Goal: Task Accomplishment & Management: Complete application form

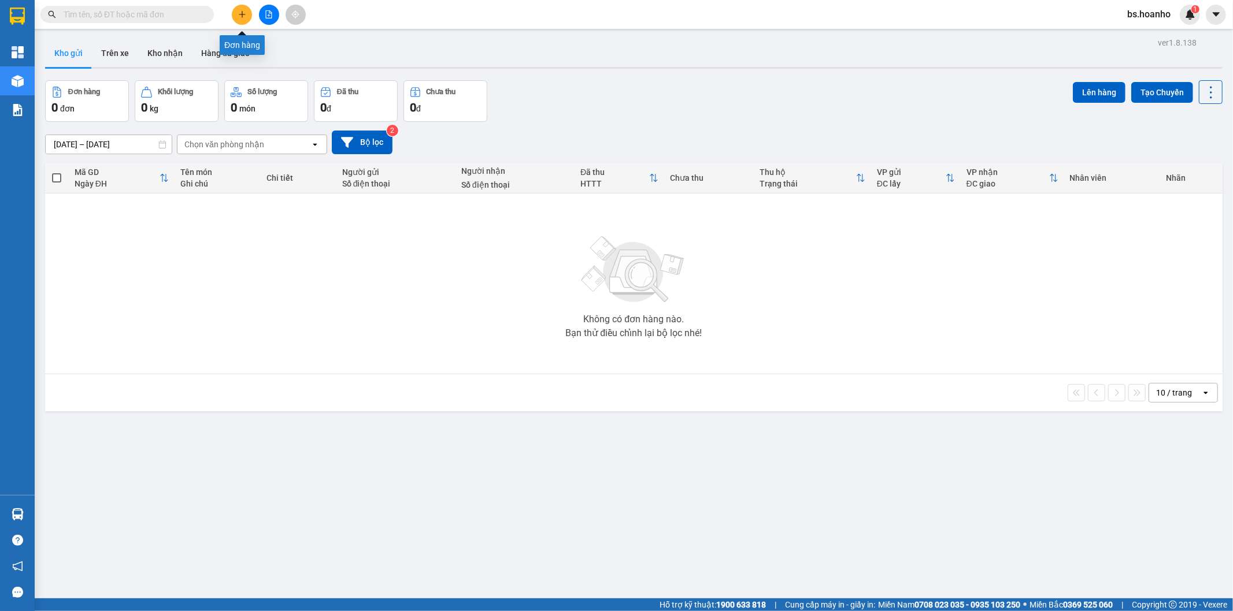
click at [241, 10] on icon "plus" at bounding box center [242, 14] width 8 height 8
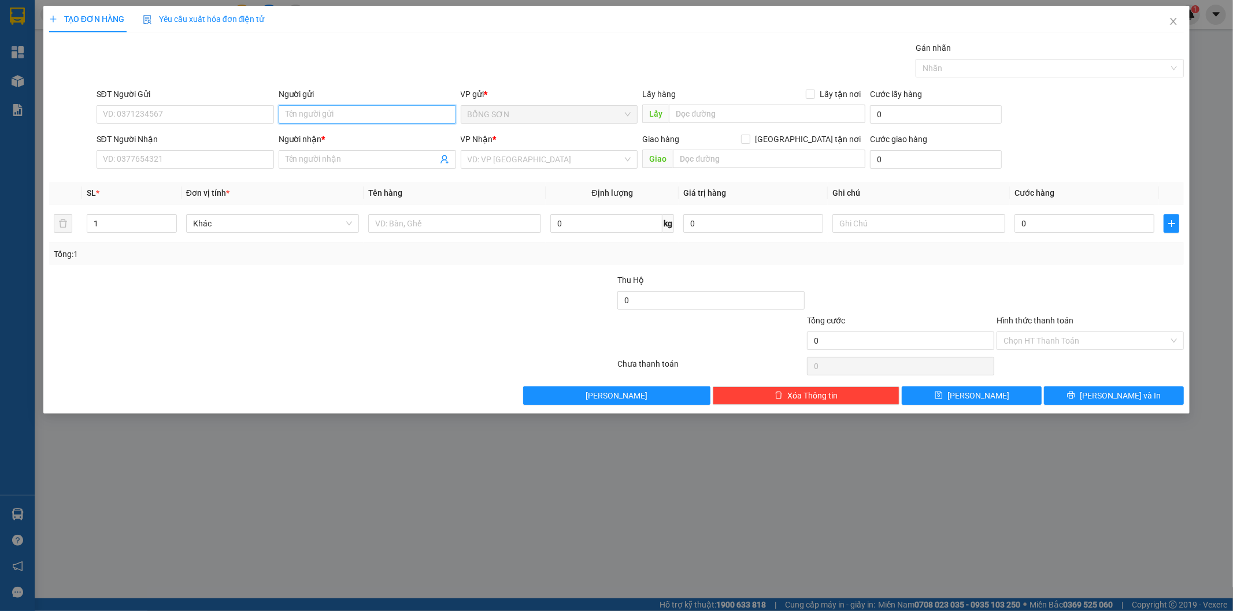
click at [310, 117] on input "Người gửi" at bounding box center [367, 114] width 177 height 18
type input "TÙNG"
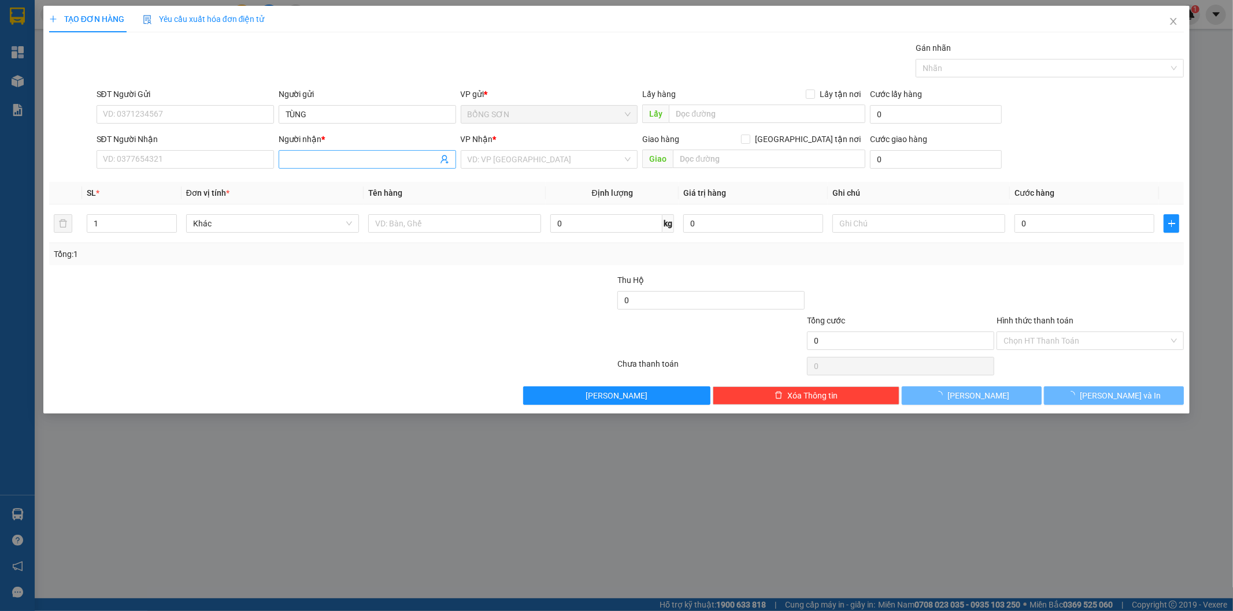
click at [333, 153] on input "Người nhận *" at bounding box center [361, 159] width 152 height 13
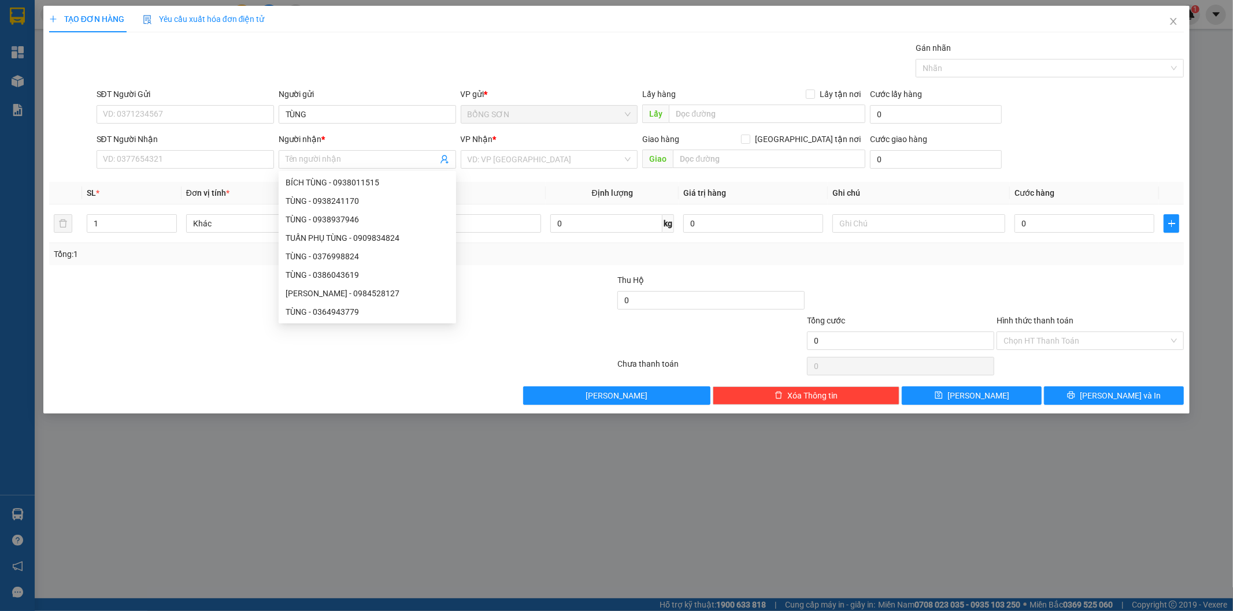
click at [220, 171] on div "SĐT Người Nhận VD: 0377654321" at bounding box center [184, 153] width 177 height 40
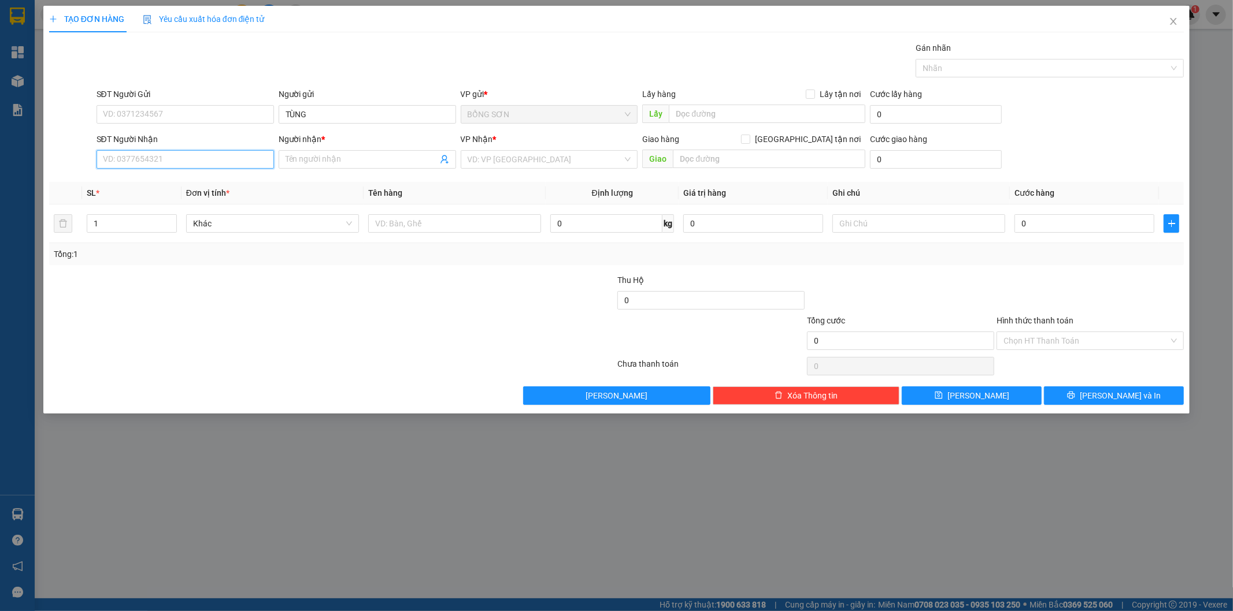
click at [241, 163] on input "SĐT Người Nhận" at bounding box center [184, 159] width 177 height 18
type input "0907035014"
click at [402, 157] on input "Người nhận *" at bounding box center [361, 159] width 152 height 13
type input "[PERSON_NAME]"
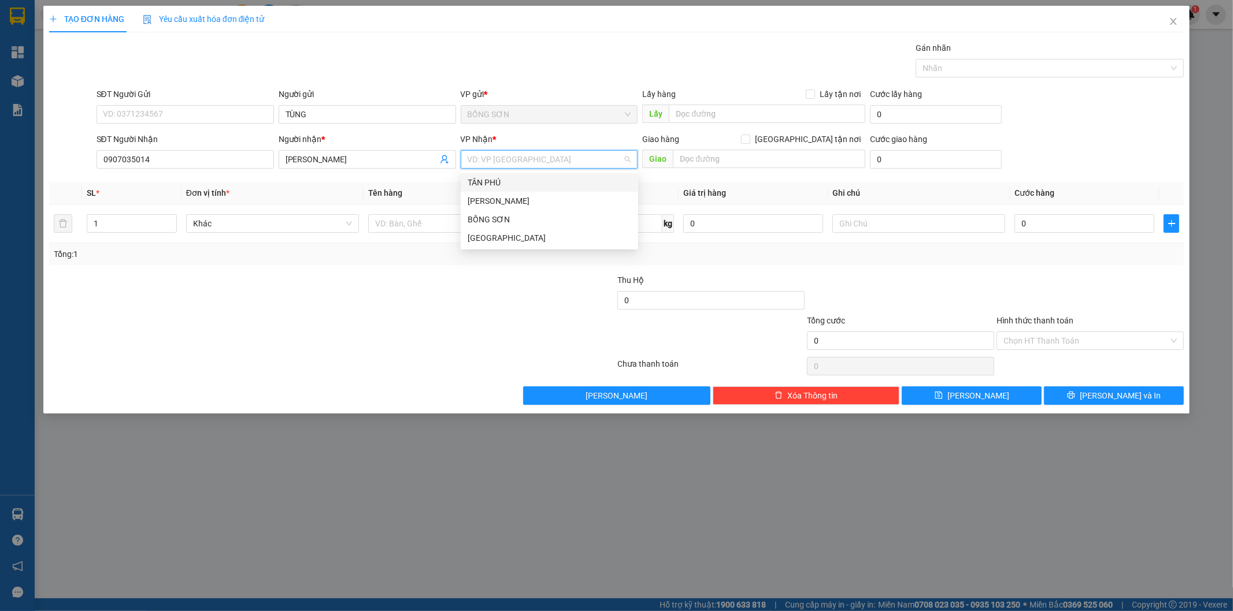
click at [512, 155] on input "search" at bounding box center [544, 159] width 155 height 17
click at [521, 239] on div "[GEOGRAPHIC_DATA]" at bounding box center [549, 238] width 164 height 13
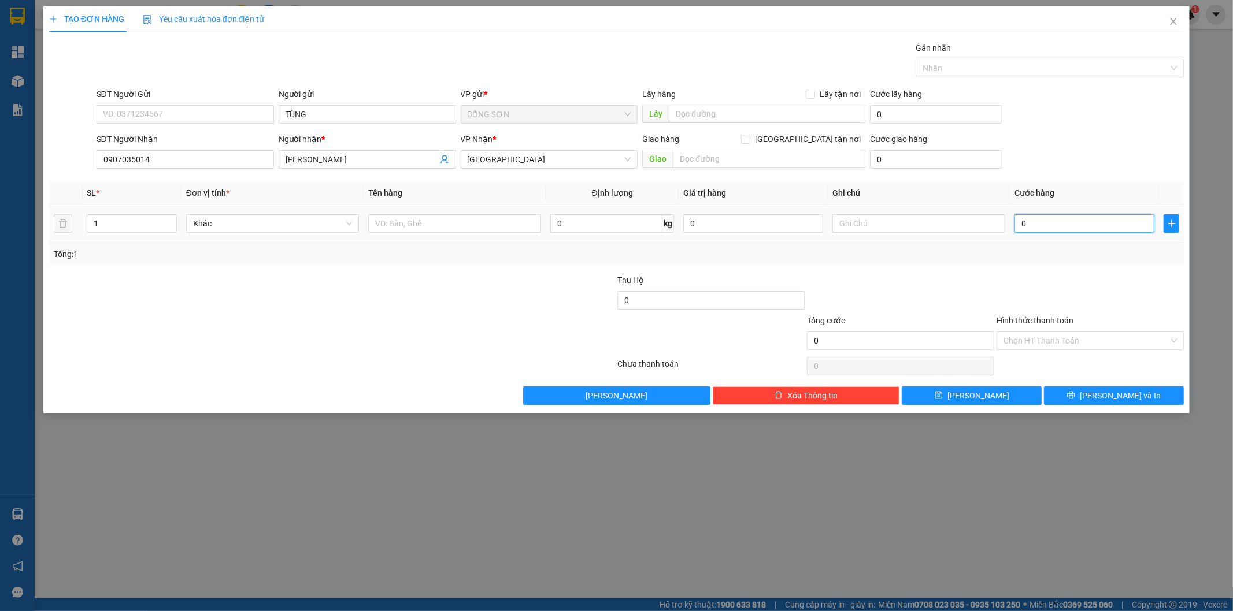
click at [1063, 228] on input "0" at bounding box center [1084, 223] width 140 height 18
type input "5"
type input "50"
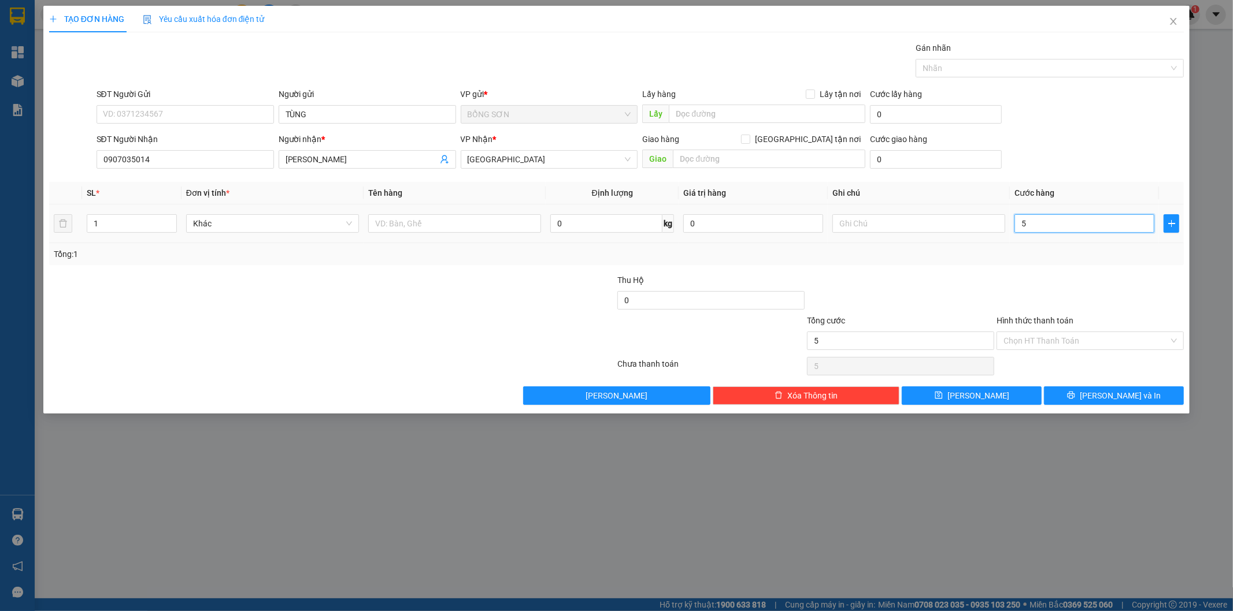
type input "50"
type input "50.000"
click at [1079, 339] on input "Hình thức thanh toán" at bounding box center [1085, 340] width 165 height 17
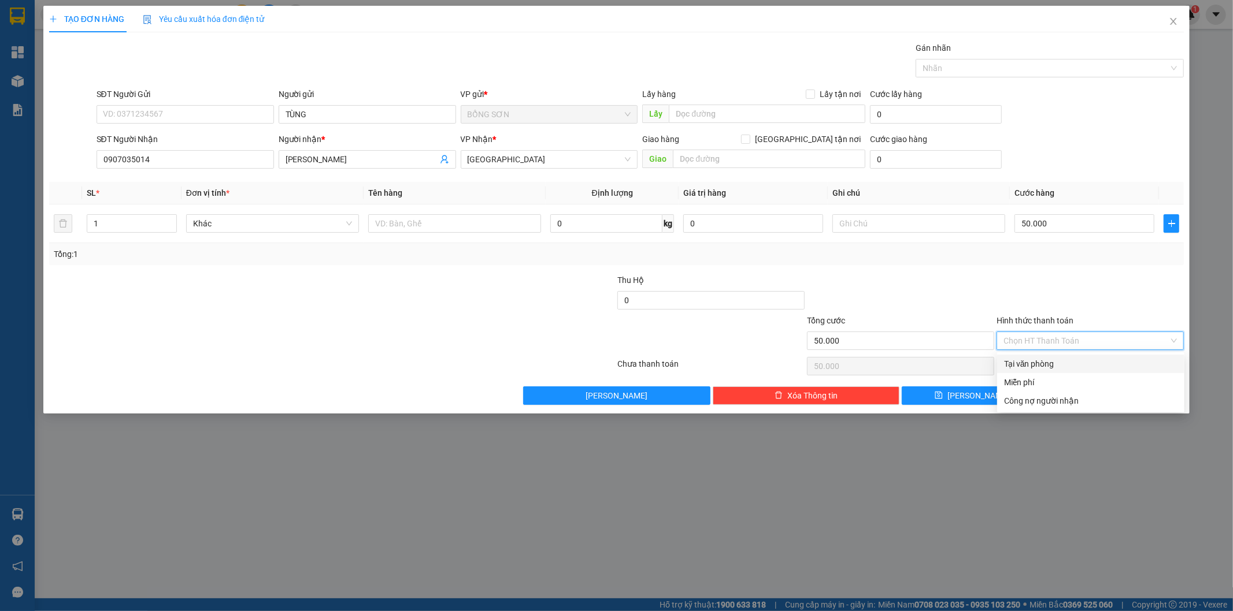
click at [1071, 367] on div "Tại văn phòng" at bounding box center [1090, 364] width 173 height 13
type input "0"
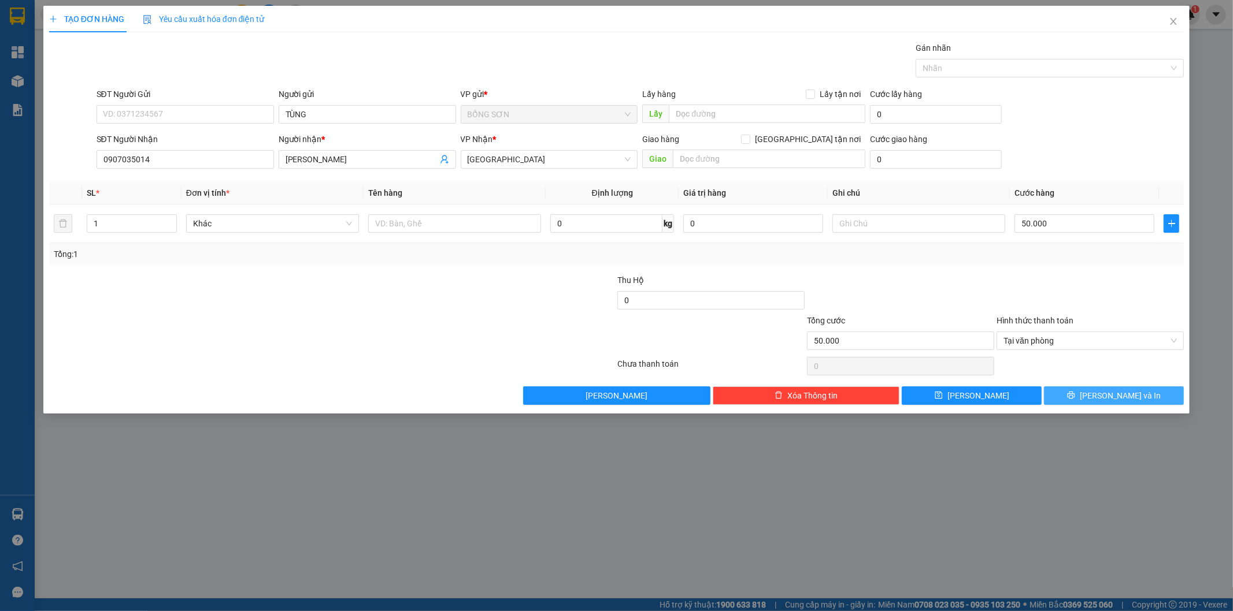
click at [1101, 395] on button "[PERSON_NAME] và In" at bounding box center [1114, 396] width 140 height 18
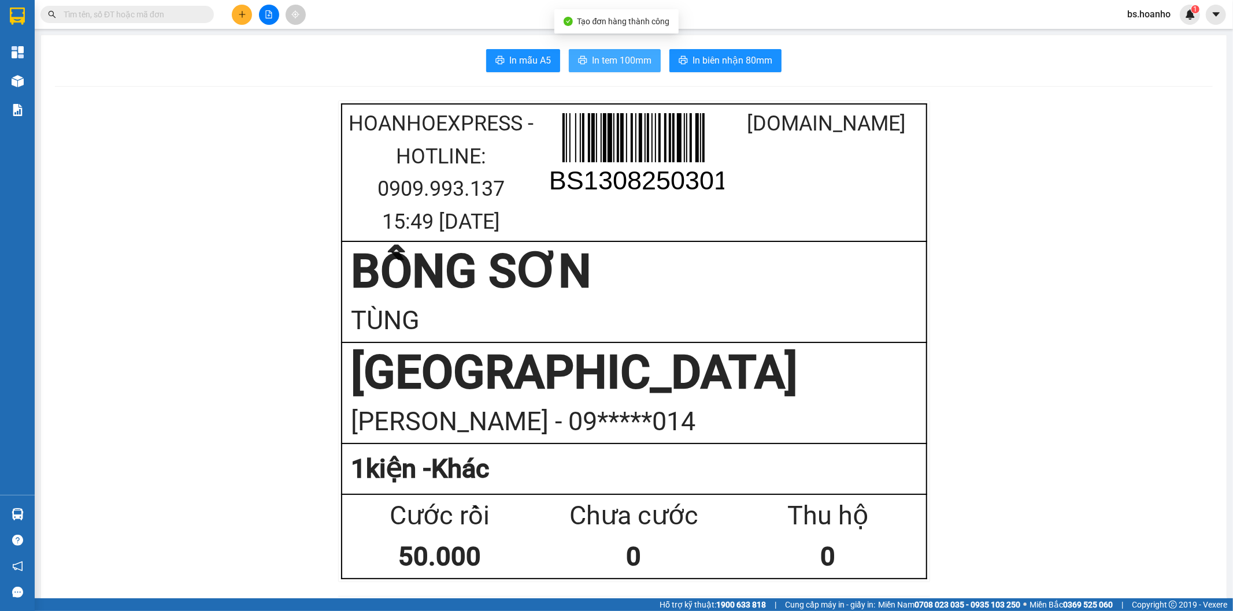
click at [615, 68] on button "In tem 100mm" at bounding box center [615, 60] width 92 height 23
click at [240, 15] on icon "plus" at bounding box center [242, 14] width 8 height 8
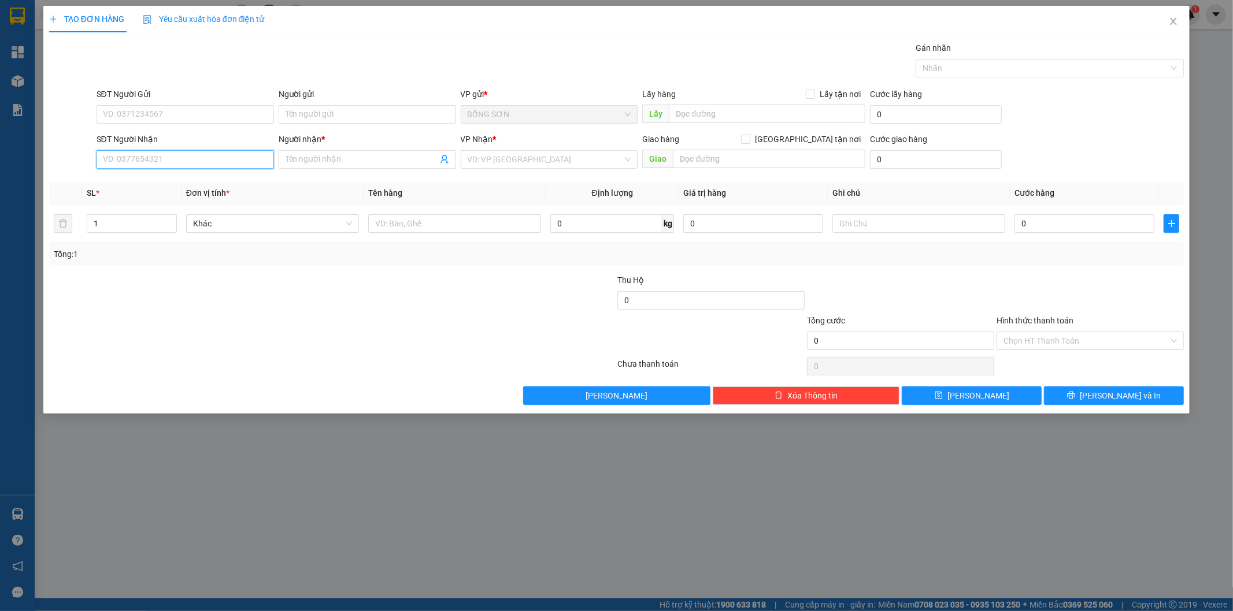
click at [228, 162] on input "SĐT Người Nhận" at bounding box center [184, 159] width 177 height 18
type input "0984240136"
click at [370, 159] on input "Người nhận *" at bounding box center [361, 159] width 152 height 13
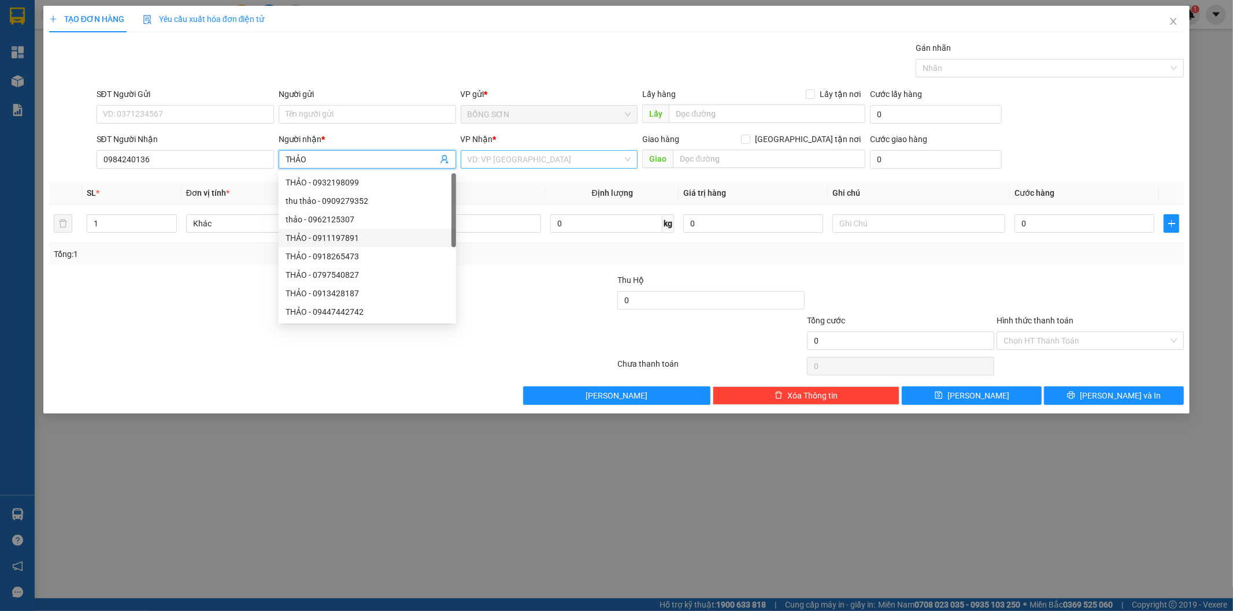
type input "THẢO"
click at [549, 154] on input "search" at bounding box center [544, 159] width 155 height 17
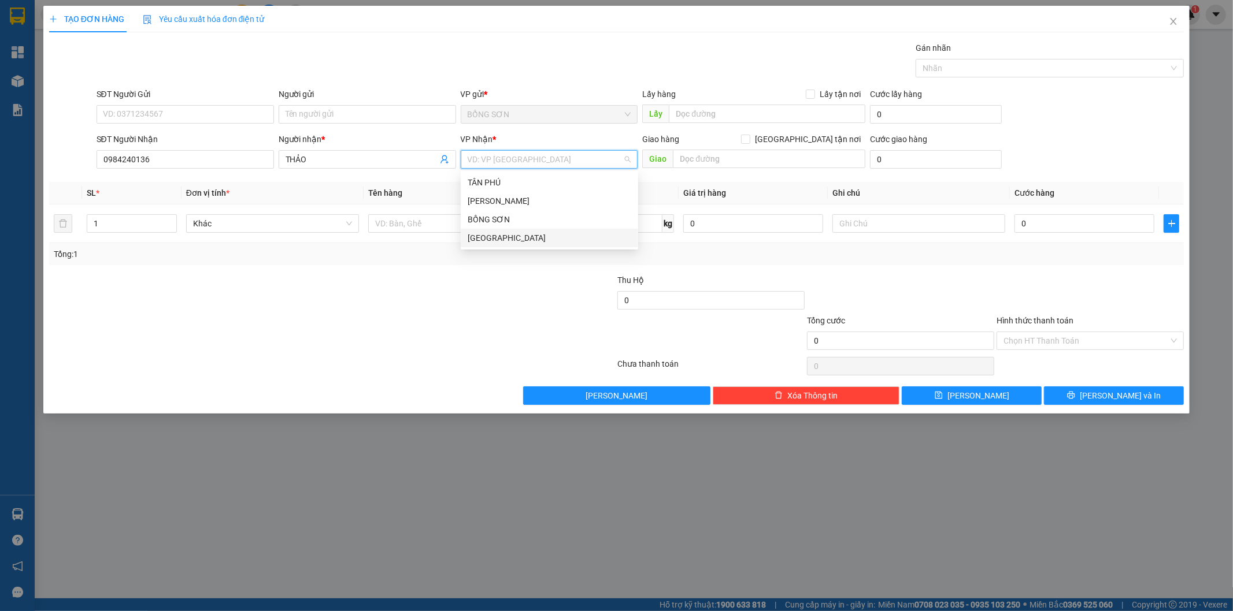
click at [556, 241] on div "[GEOGRAPHIC_DATA]" at bounding box center [549, 238] width 164 height 13
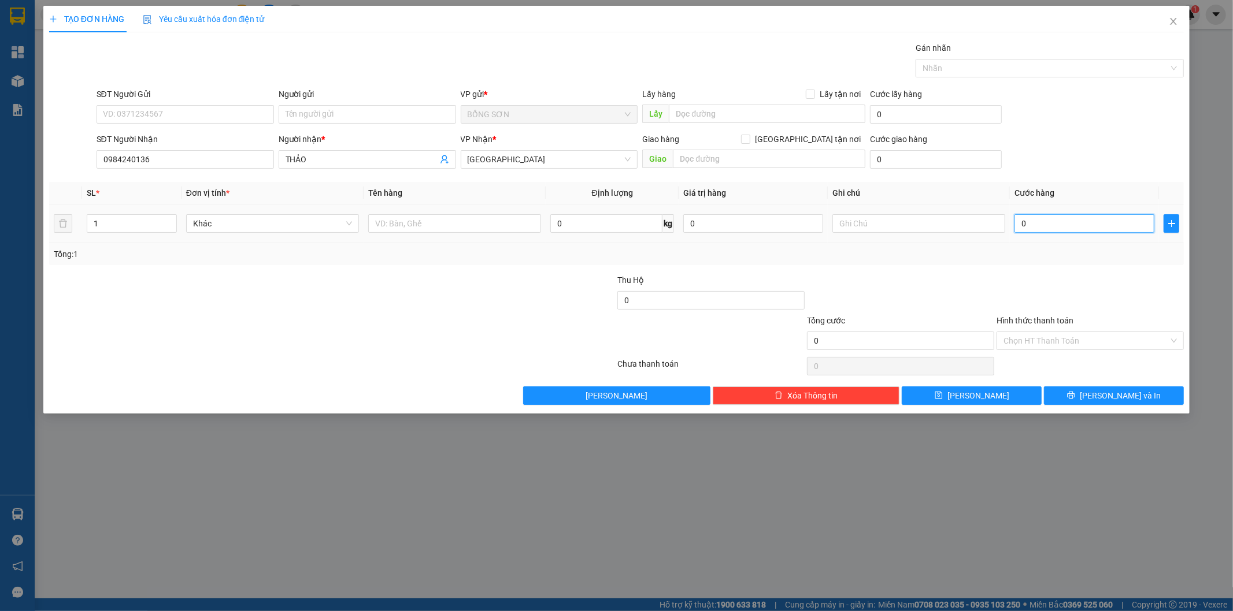
click at [1031, 224] on input "0" at bounding box center [1084, 223] width 140 height 18
type input "3"
type input "30"
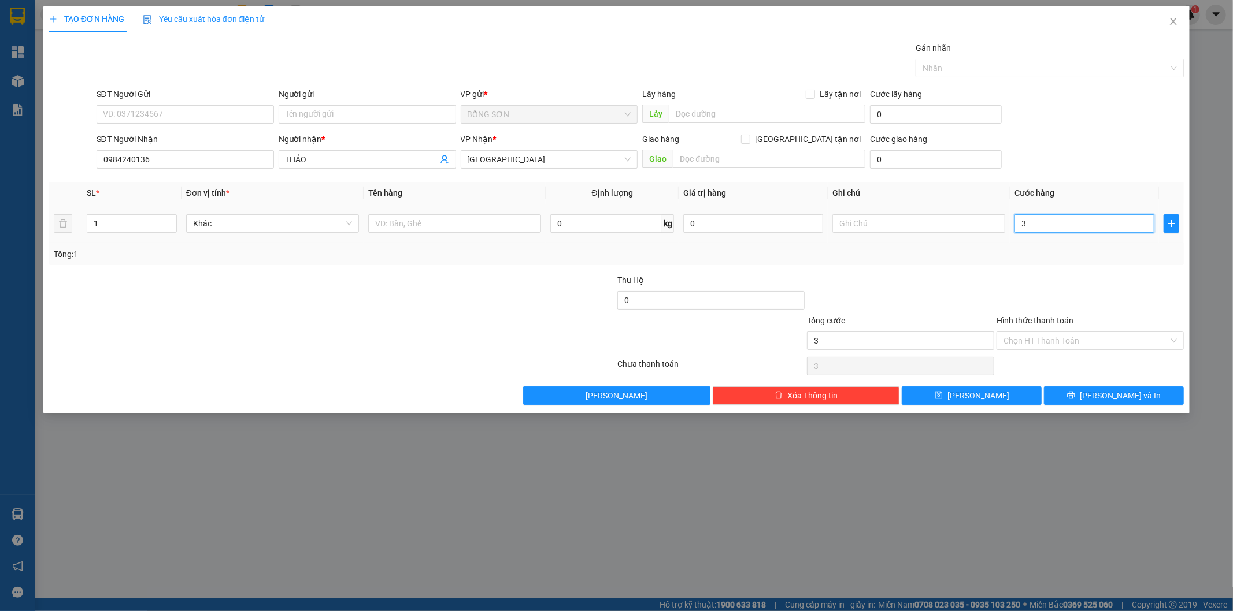
type input "30"
type input "30.000"
click at [1101, 339] on input "Hình thức thanh toán" at bounding box center [1085, 340] width 165 height 17
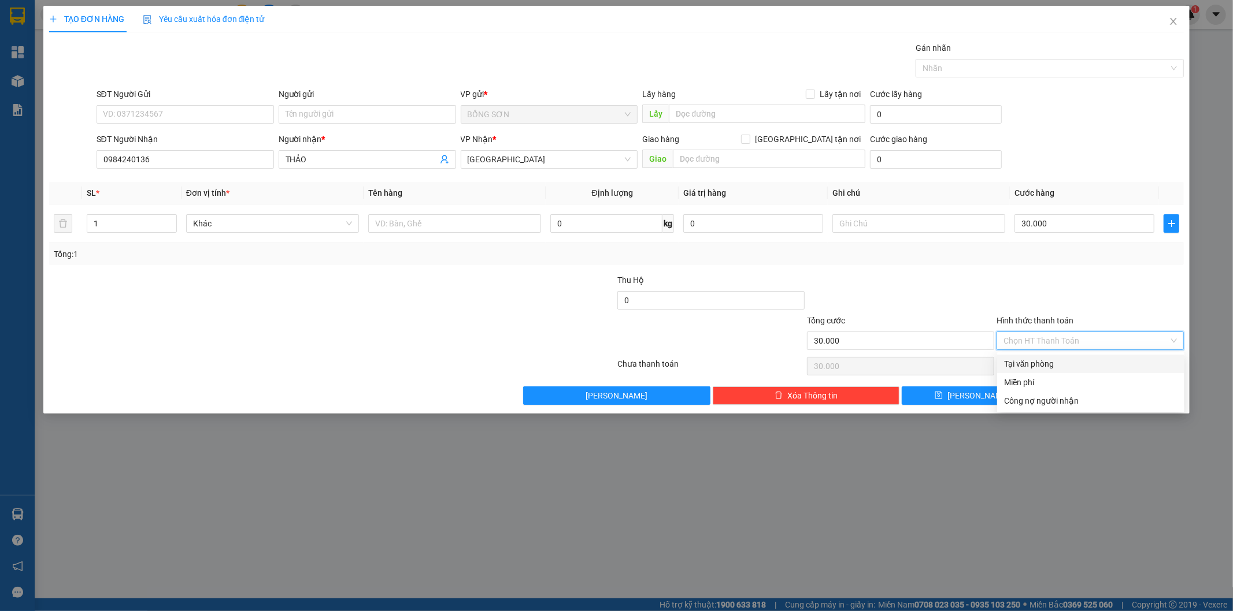
click at [1090, 363] on div "Tại văn phòng" at bounding box center [1090, 364] width 173 height 13
type input "0"
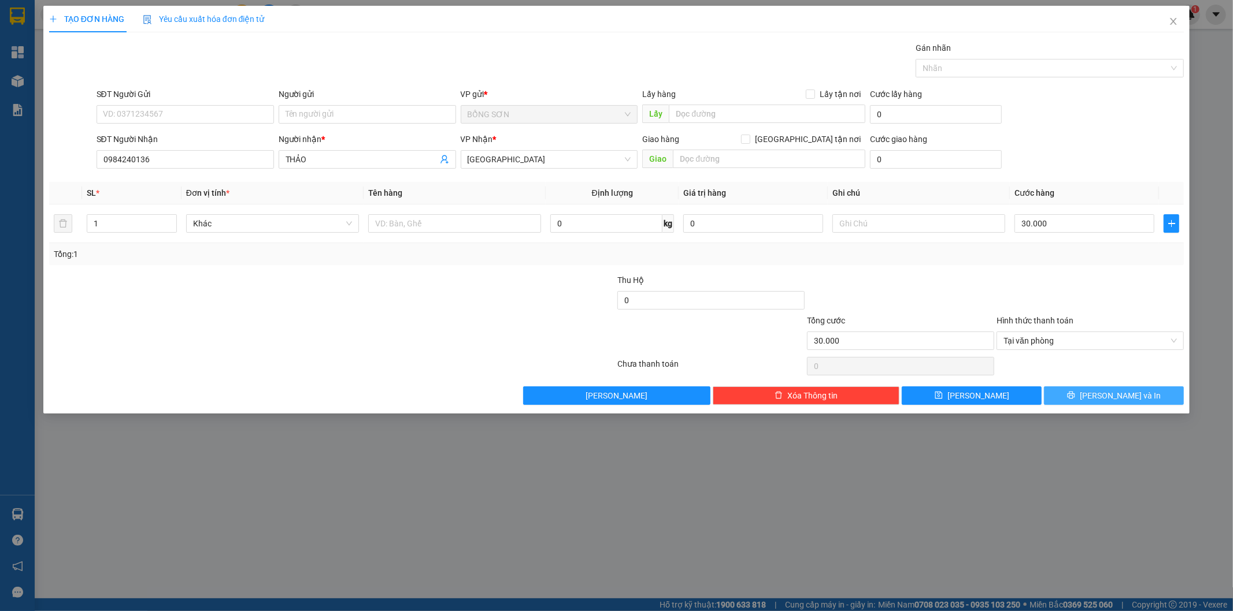
click at [1118, 399] on span "[PERSON_NAME] và In" at bounding box center [1119, 395] width 81 height 13
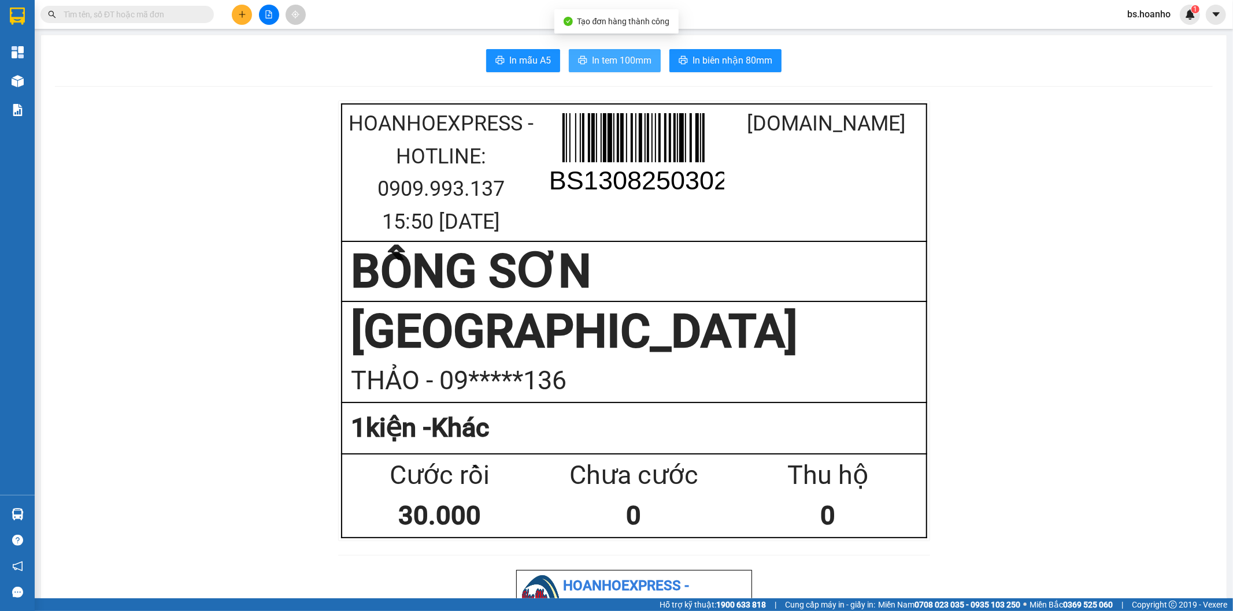
click at [584, 54] on button "In tem 100mm" at bounding box center [615, 60] width 92 height 23
click at [240, 15] on icon "plus" at bounding box center [242, 14] width 8 height 8
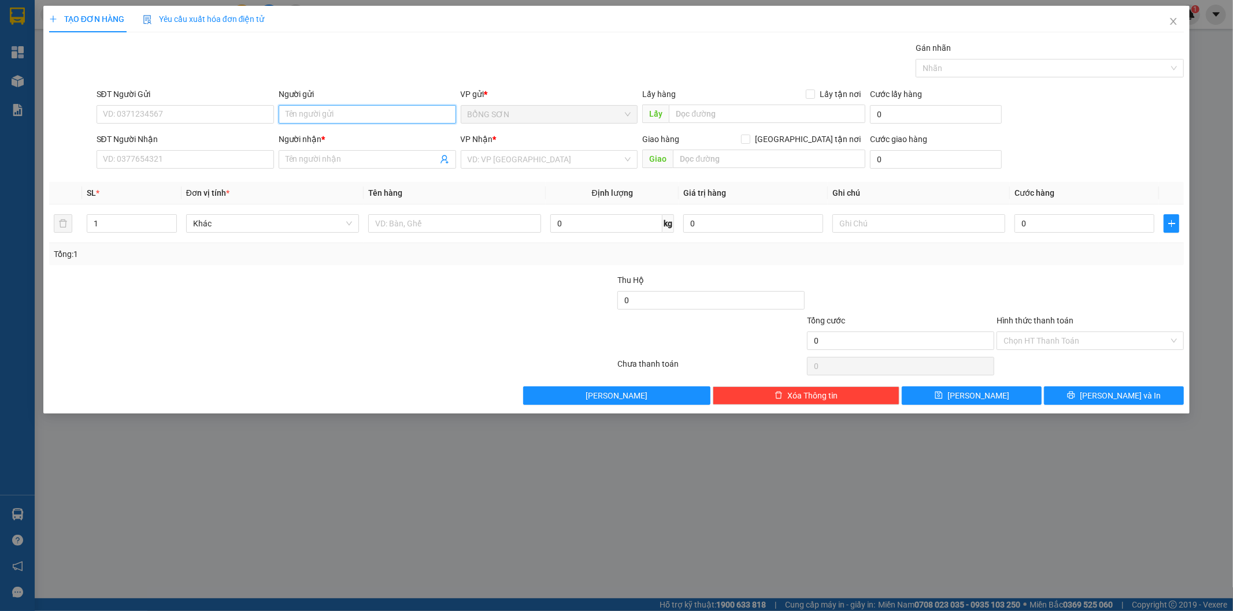
click at [325, 114] on input "Người gửi" at bounding box center [367, 114] width 177 height 18
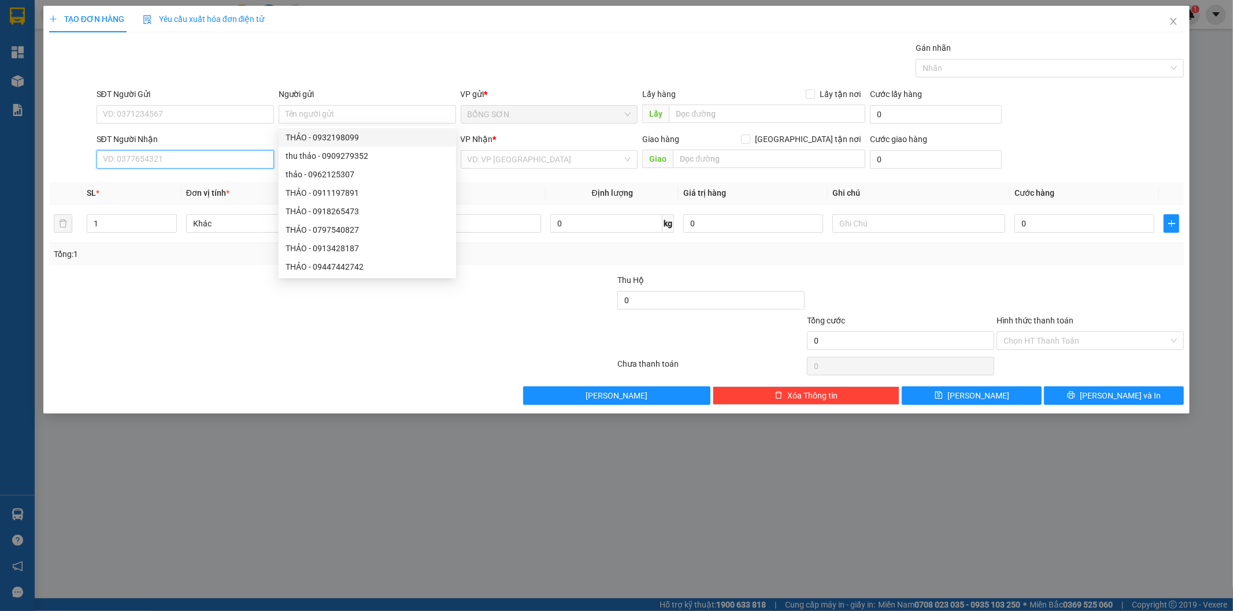
click at [262, 160] on input "SĐT Người Nhận" at bounding box center [184, 159] width 177 height 18
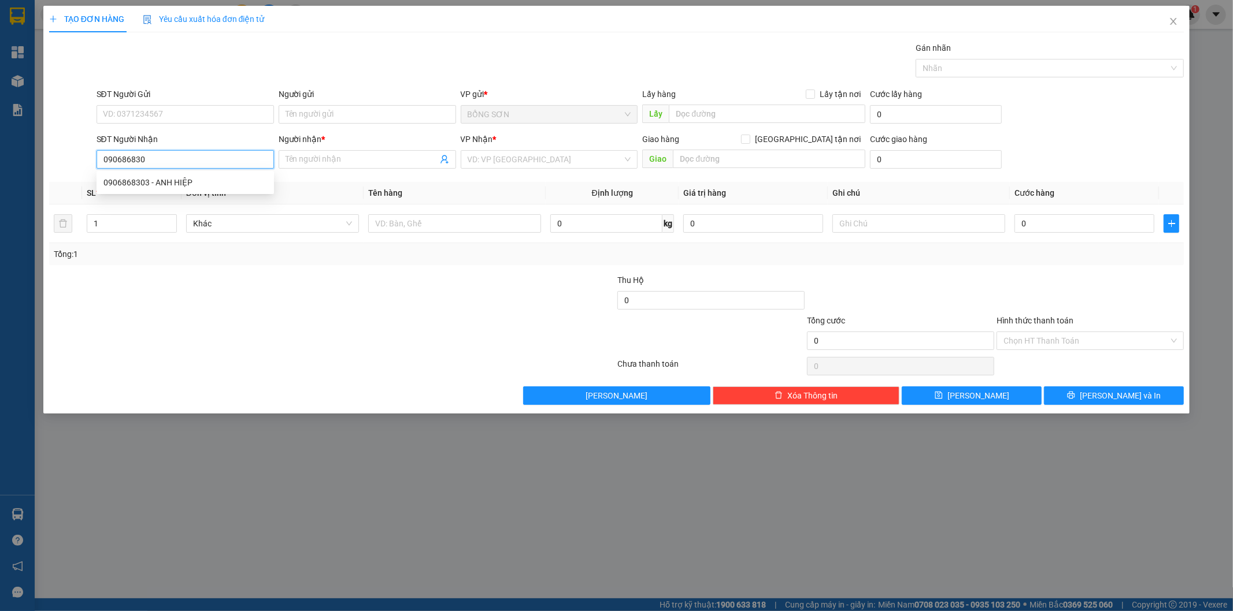
type input "0906868303"
click at [236, 178] on div "0906868303 - ANH HIỆP" at bounding box center [185, 182] width 164 height 13
type input "ANH HIỆP"
click at [502, 165] on span "[GEOGRAPHIC_DATA]" at bounding box center [549, 159] width 164 height 17
type input "0906868303"
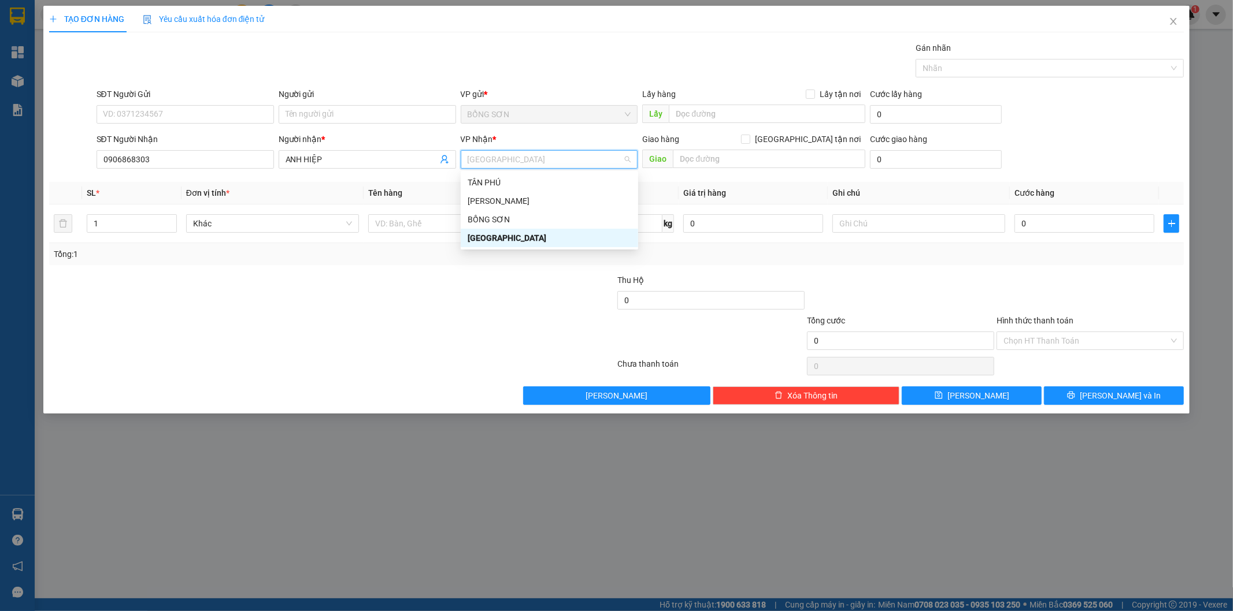
click at [534, 243] on div "[GEOGRAPHIC_DATA]" at bounding box center [549, 238] width 164 height 13
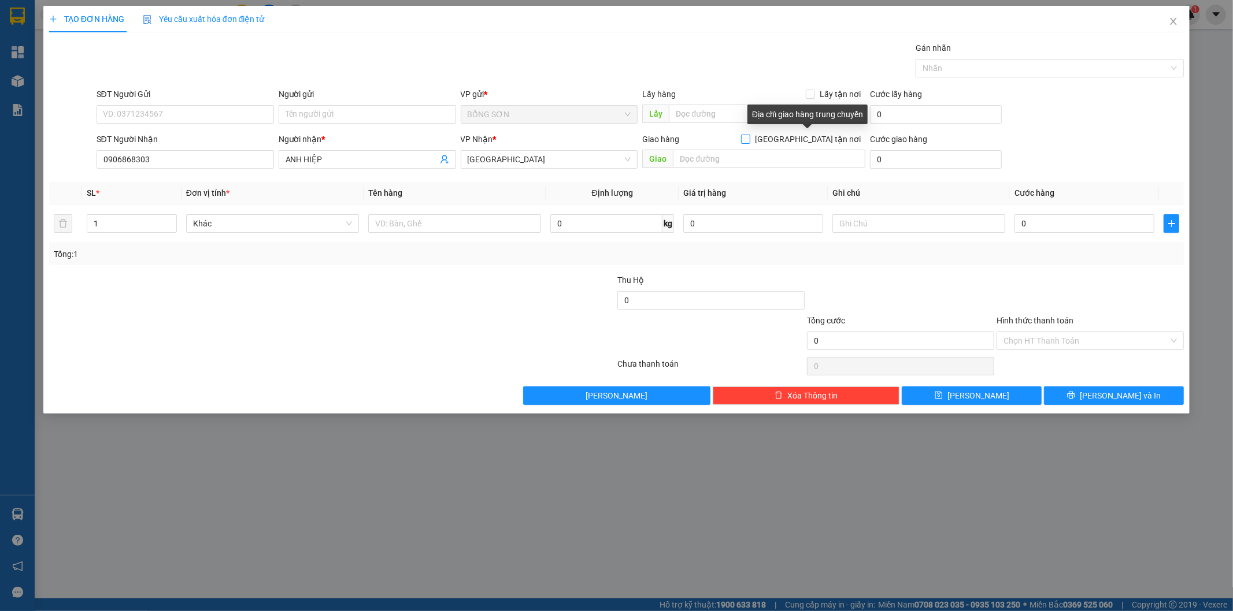
click at [749, 139] on input "[GEOGRAPHIC_DATA] tận nơi" at bounding box center [745, 139] width 8 height 8
checkbox input "true"
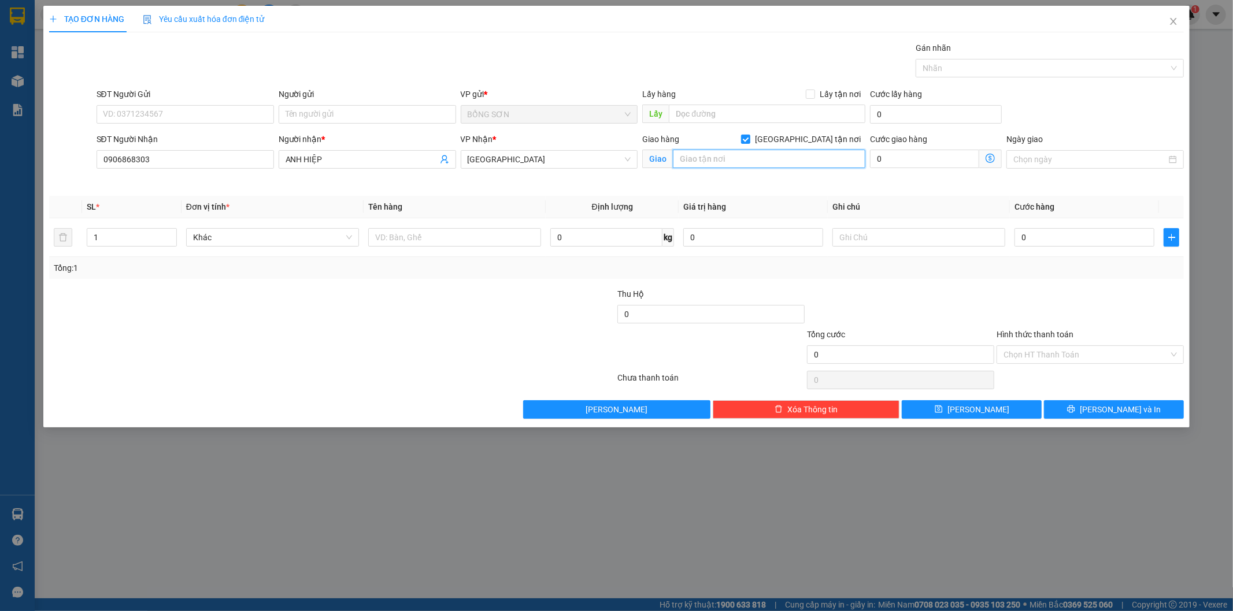
click at [803, 165] on input "text" at bounding box center [769, 159] width 192 height 18
type input "22/47 C TÂN HÓA P1 Q11"
click at [1115, 240] on input "0" at bounding box center [1084, 237] width 140 height 18
type input "1"
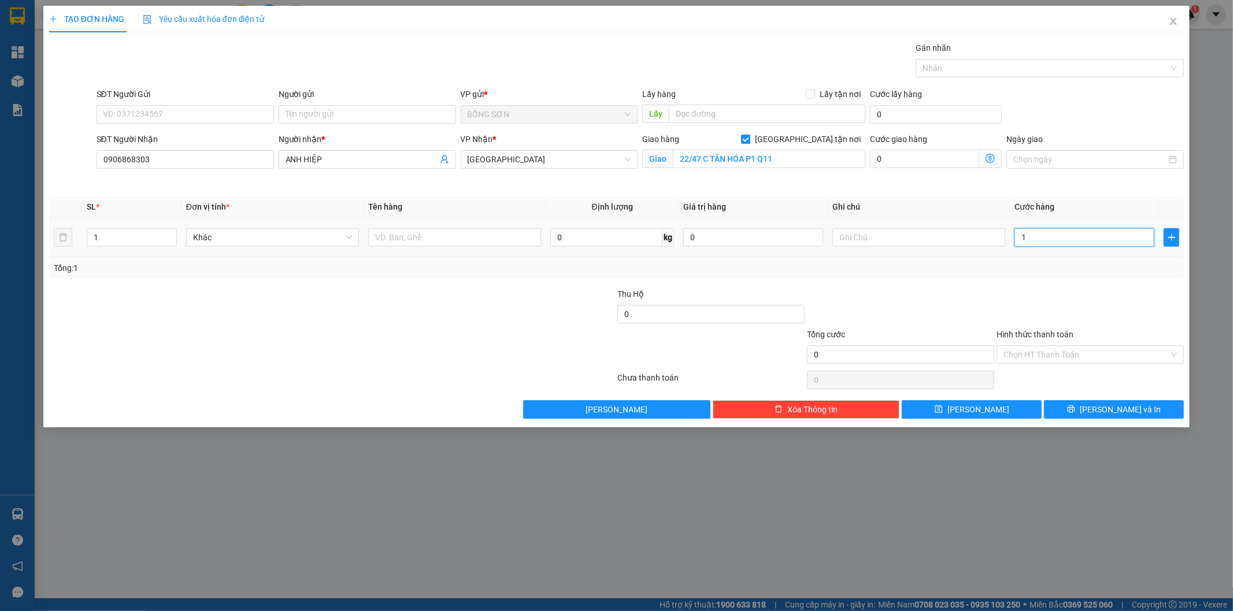
type input "1"
type input "16"
type input "160"
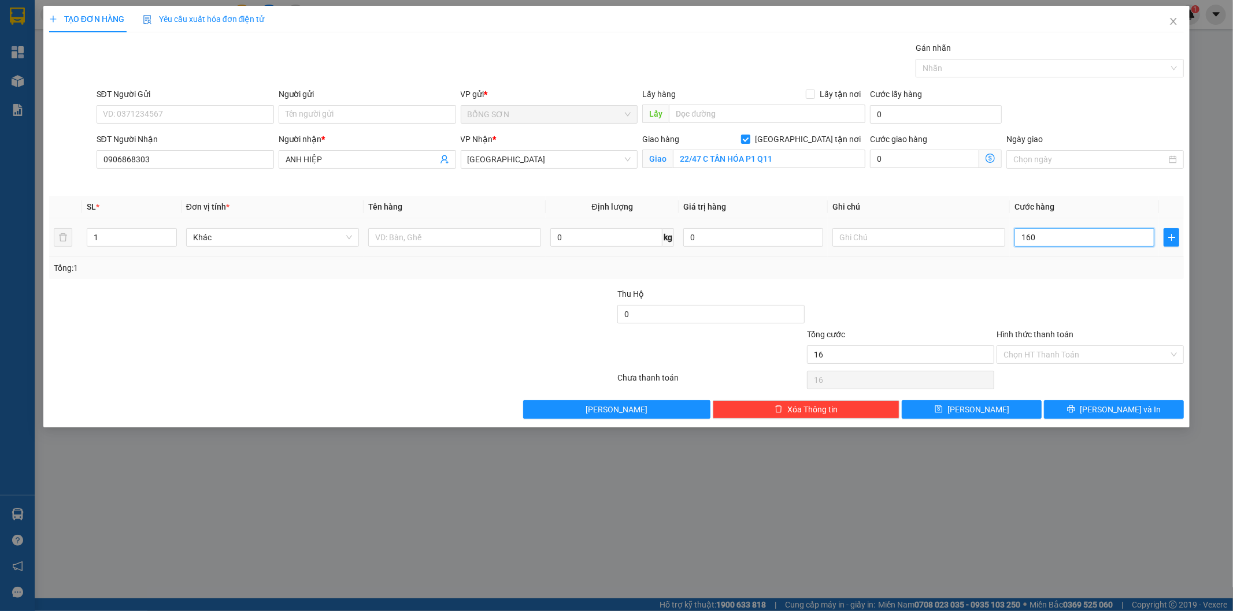
type input "160"
type input "160.000"
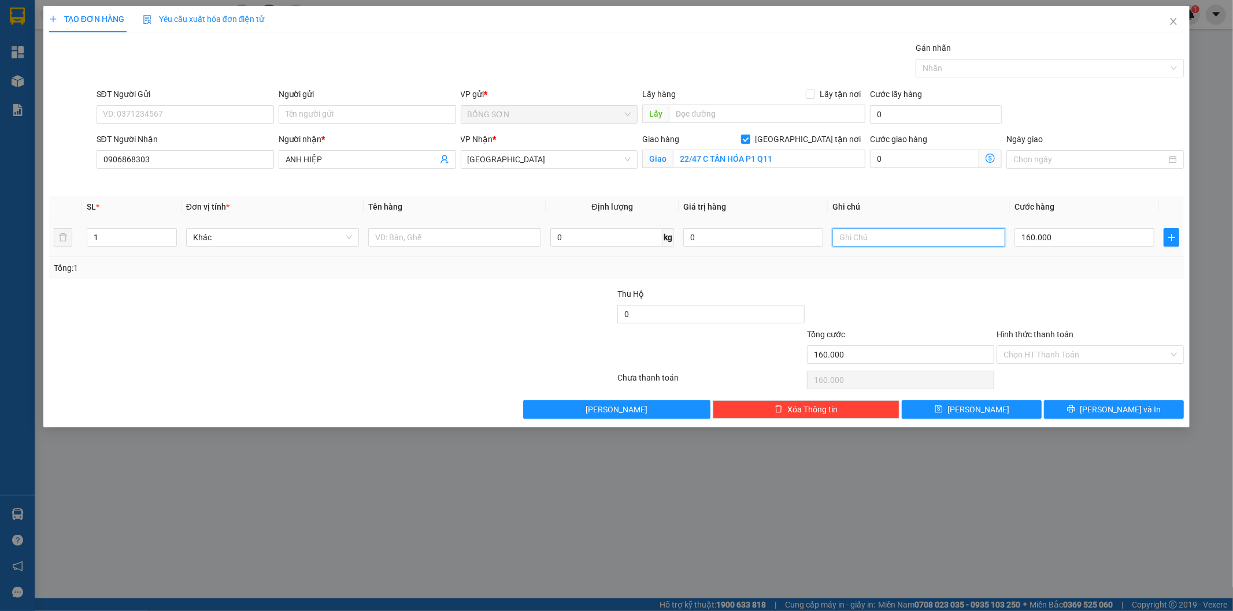
click at [955, 239] on input "text" at bounding box center [918, 237] width 173 height 18
type input "SHIP 80"
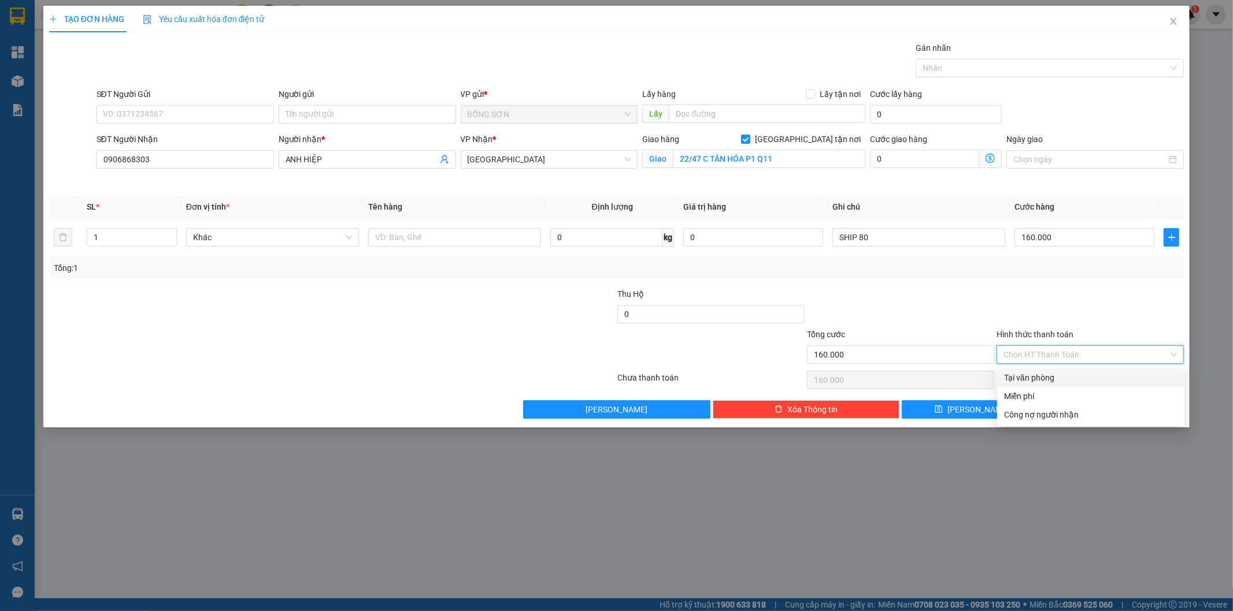
click at [1084, 355] on input "Hình thức thanh toán" at bounding box center [1085, 354] width 165 height 17
click at [1087, 380] on div "Tại văn phòng" at bounding box center [1090, 378] width 173 height 13
type input "0"
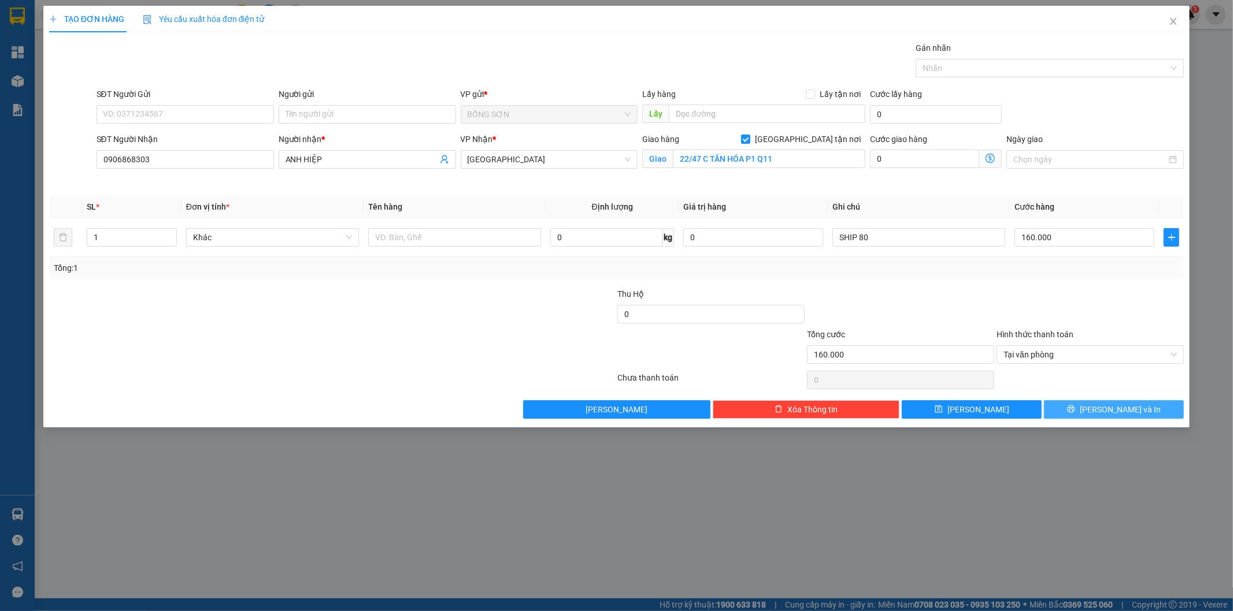
click at [1124, 411] on span "[PERSON_NAME] và In" at bounding box center [1119, 409] width 81 height 13
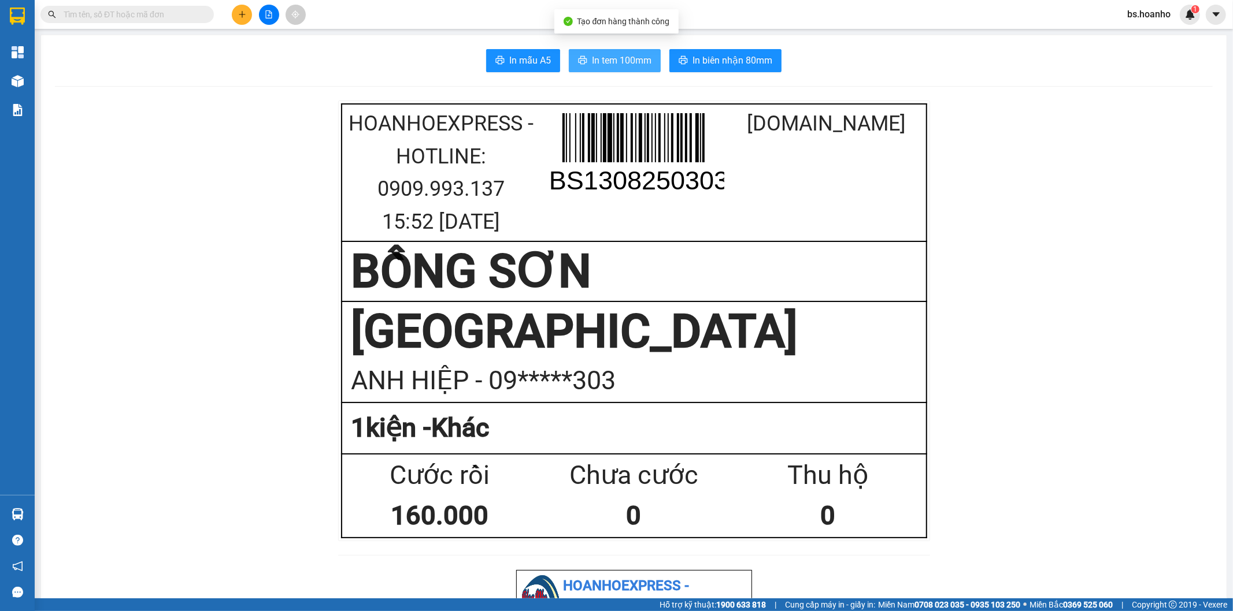
click at [636, 55] on span "In tem 100mm" at bounding box center [622, 60] width 60 height 14
